Goal: Entertainment & Leisure: Consume media (video, audio)

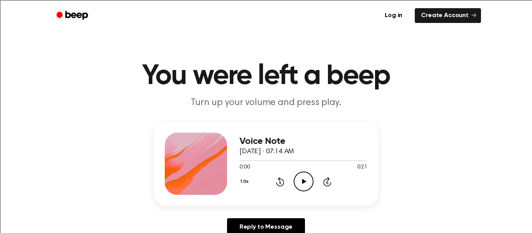
click at [312, 179] on circle at bounding box center [303, 181] width 19 height 19
click at [308, 182] on icon "Play Audio" at bounding box center [304, 182] width 20 height 20
click at [308, 188] on icon "Play Audio" at bounding box center [304, 182] width 20 height 20
